Goal: Task Accomplishment & Management: Complete application form

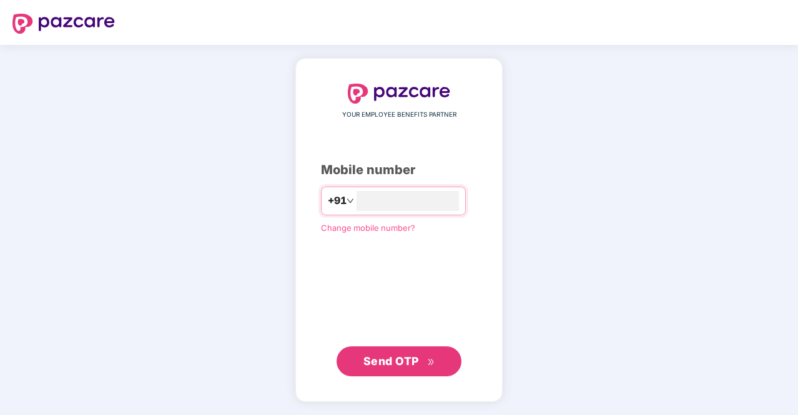
type input "**********"
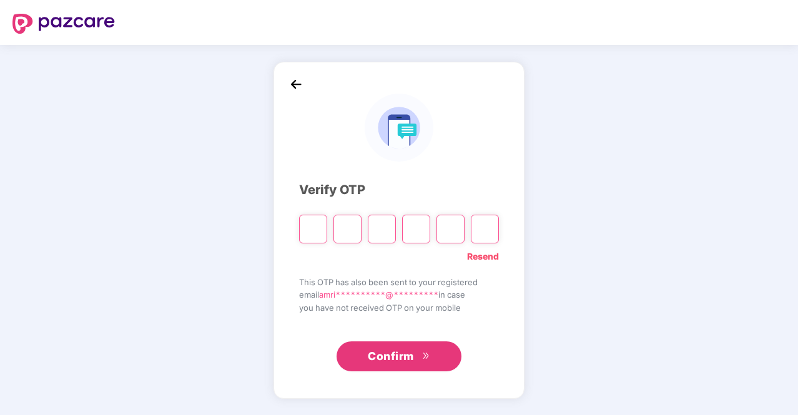
type input "*"
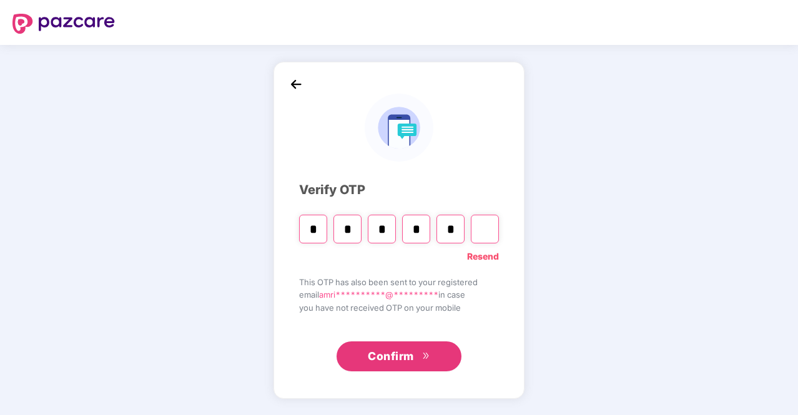
type input "*"
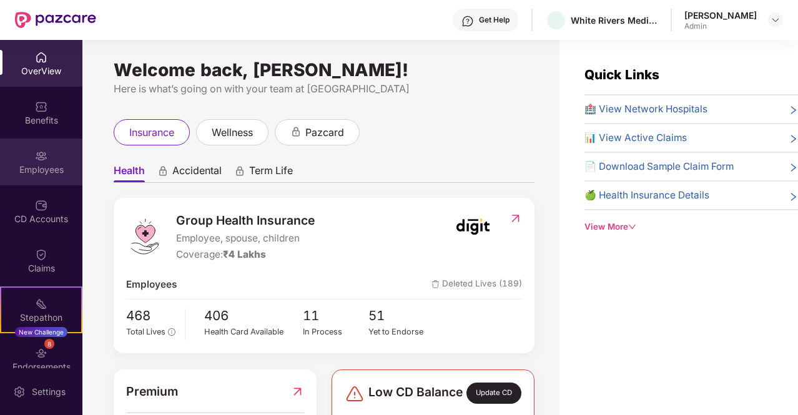
click at [49, 171] on div "Employees" at bounding box center [41, 170] width 82 height 12
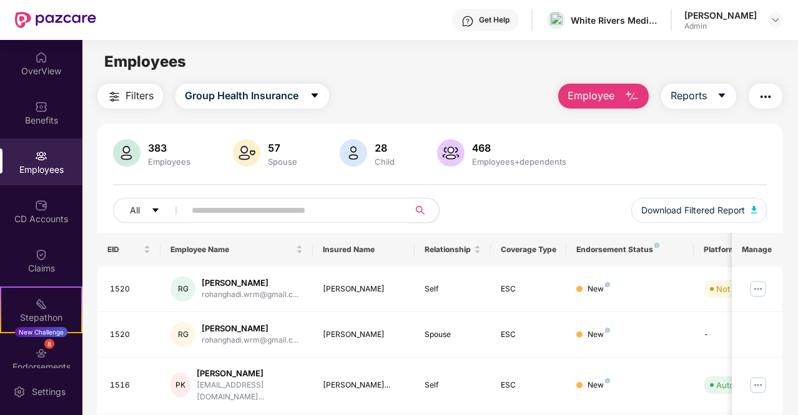
click at [592, 88] on span "Employee" at bounding box center [591, 96] width 47 height 16
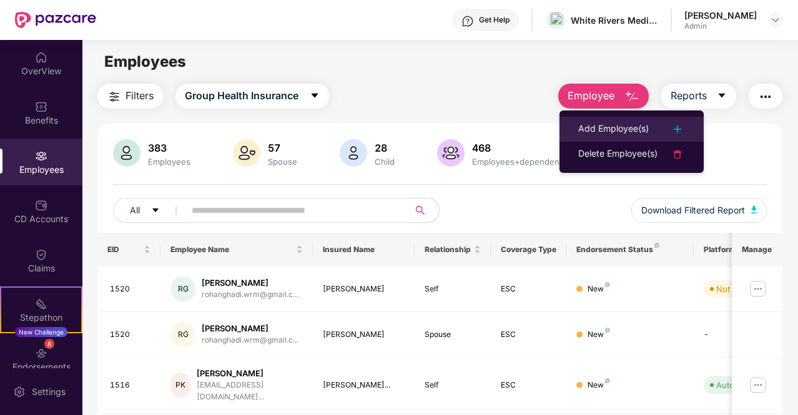
click at [614, 129] on div "Add Employee(s)" at bounding box center [613, 129] width 71 height 15
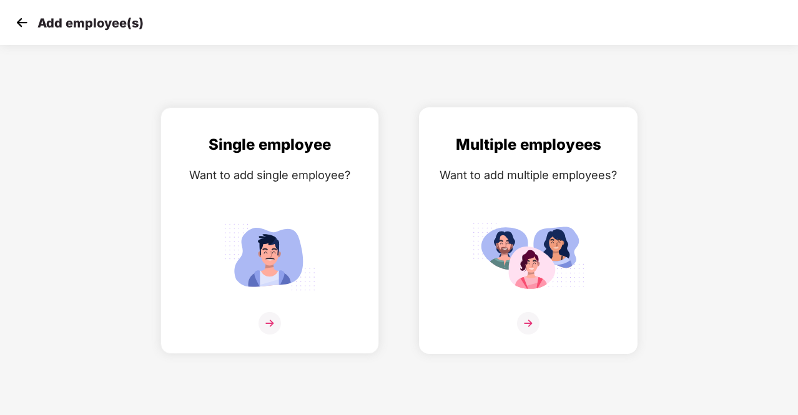
click at [533, 325] on img at bounding box center [528, 323] width 22 height 22
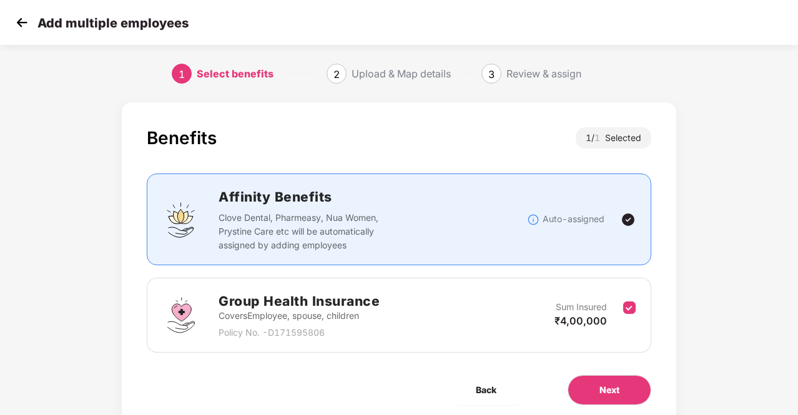
scroll to position [45, 0]
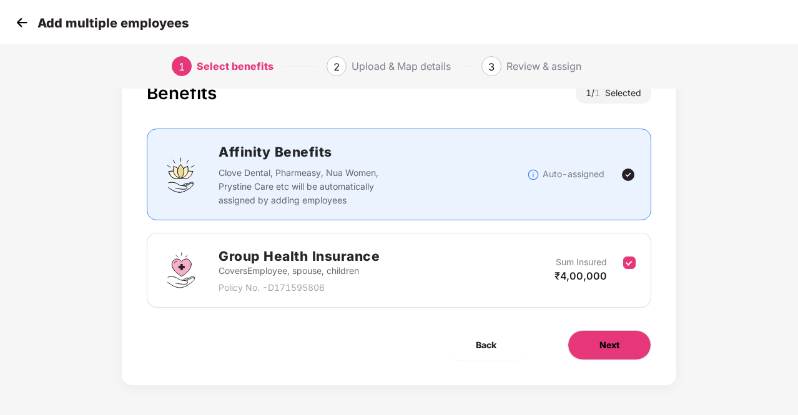
click at [616, 344] on span "Next" at bounding box center [609, 345] width 20 height 14
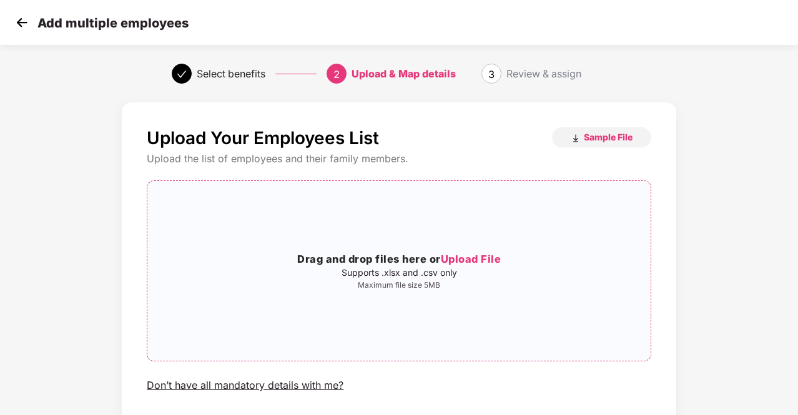
scroll to position [86, 0]
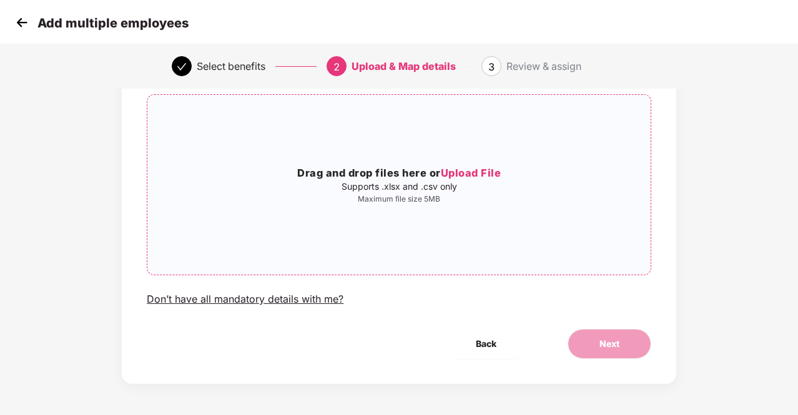
click at [476, 178] on span "Upload File" at bounding box center [471, 173] width 61 height 12
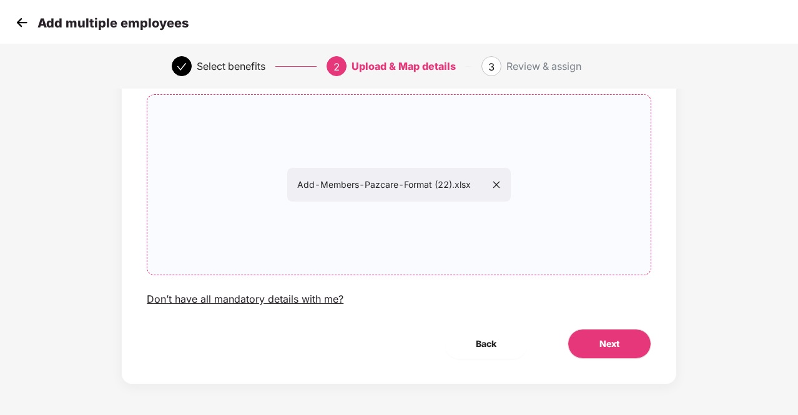
scroll to position [39, 0]
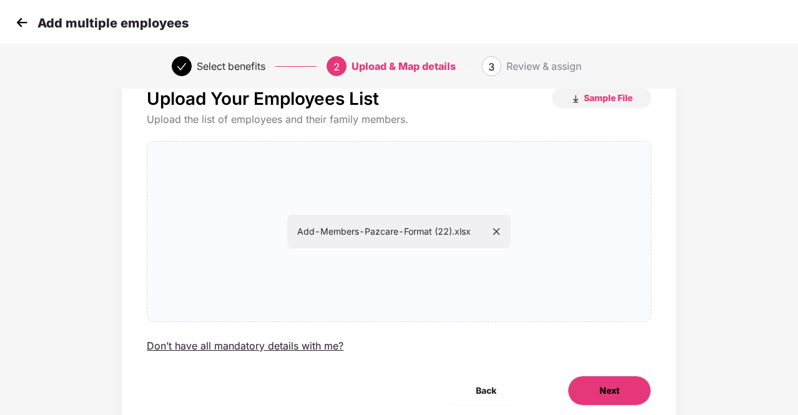
click at [607, 386] on span "Next" at bounding box center [609, 391] width 20 height 14
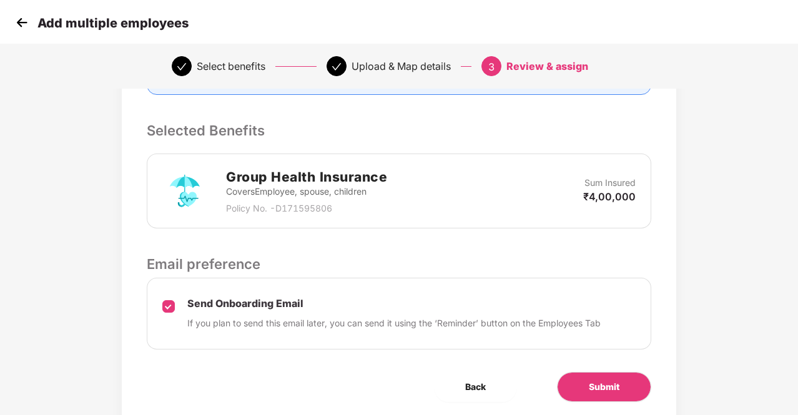
scroll to position [293, 0]
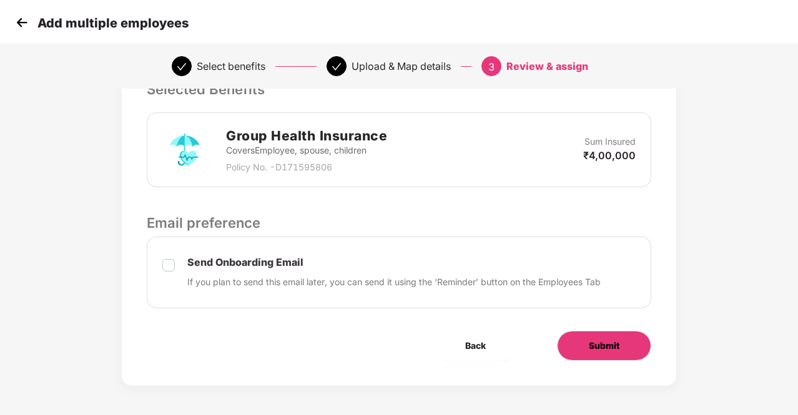
click at [586, 343] on button "Submit" at bounding box center [604, 346] width 94 height 30
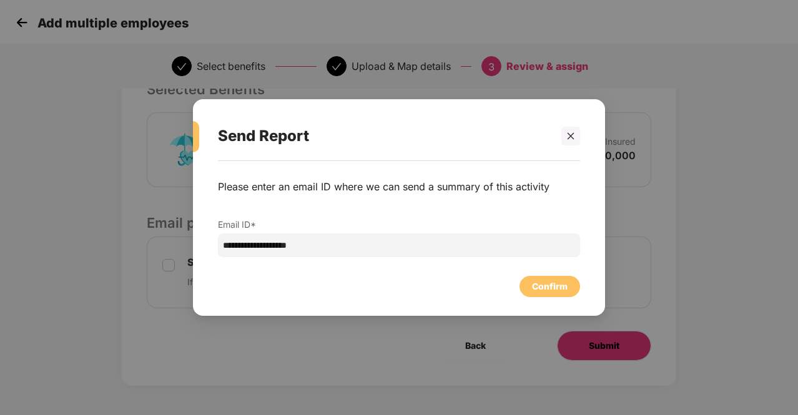
scroll to position [0, 0]
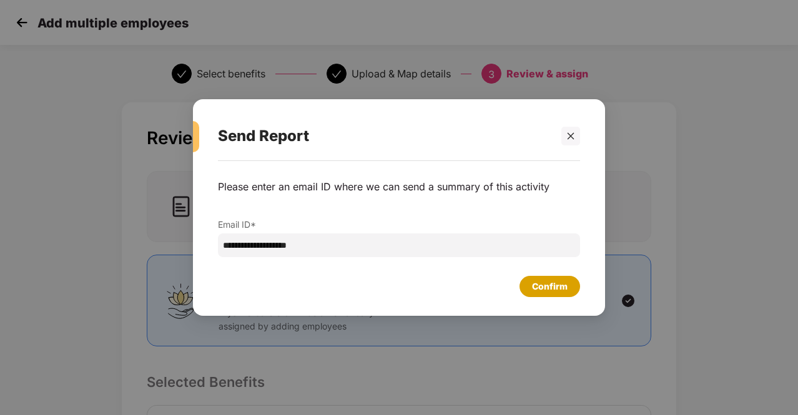
click at [546, 294] on div "Confirm" at bounding box center [549, 286] width 61 height 21
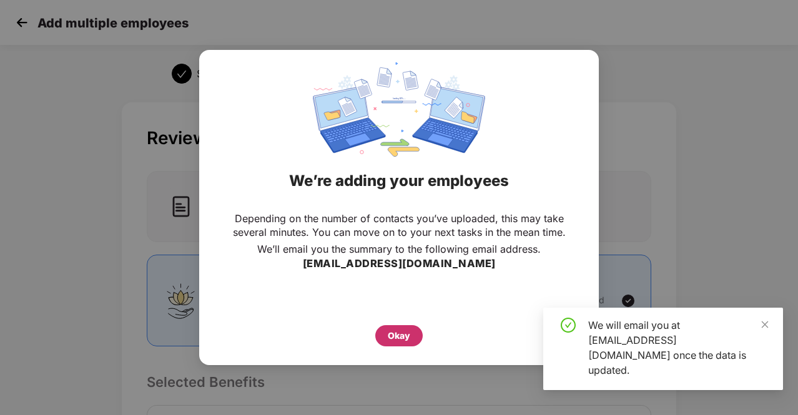
click at [410, 343] on div "Okay" at bounding box center [398, 335] width 47 height 21
